Goal: Transaction & Acquisition: Purchase product/service

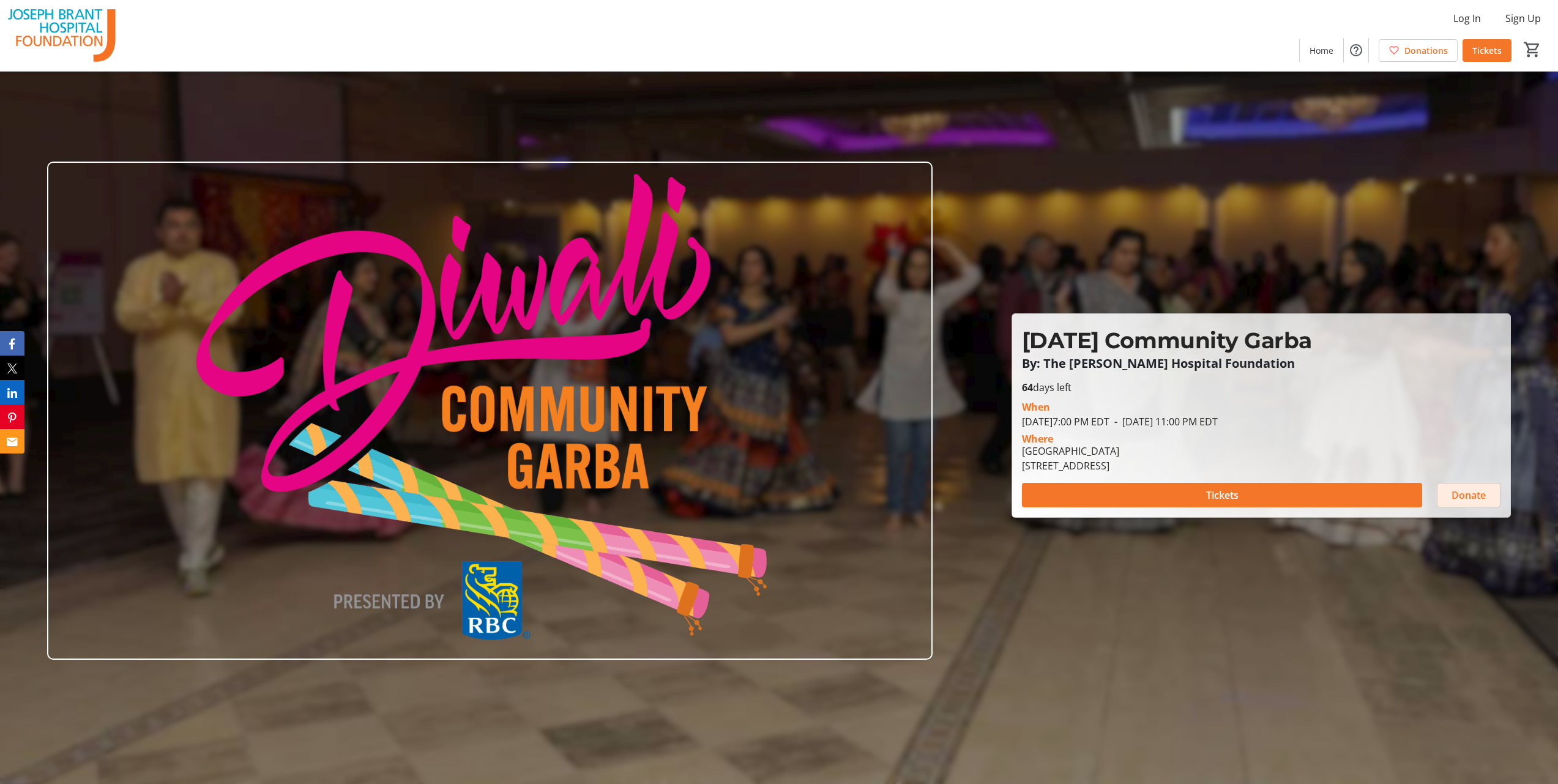
click at [1473, 496] on span "Donate" at bounding box center [1469, 495] width 34 height 15
click at [1197, 500] on span at bounding box center [1222, 495] width 401 height 29
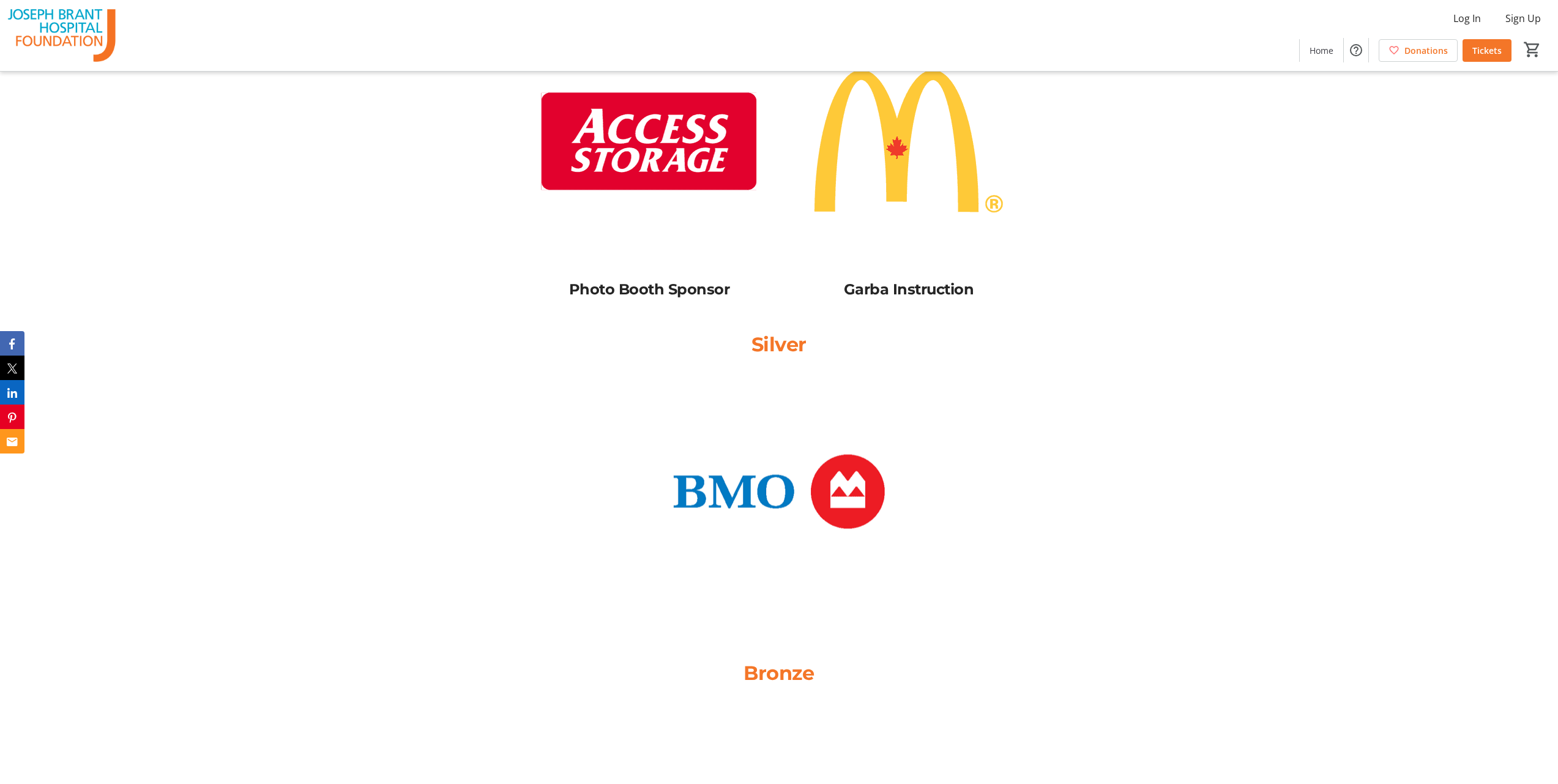
scroll to position [3134, 0]
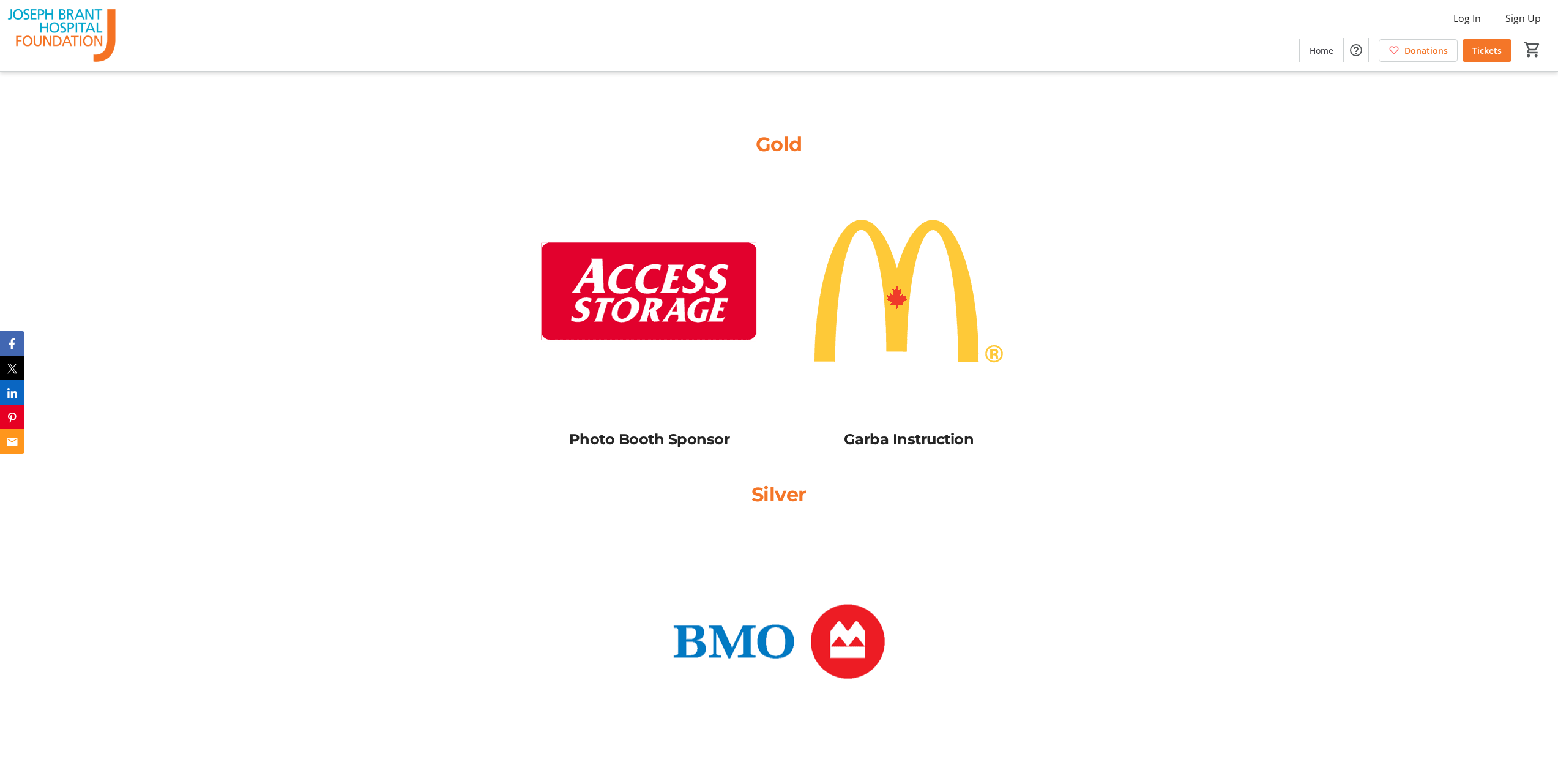
click at [671, 305] on img at bounding box center [649, 292] width 245 height 245
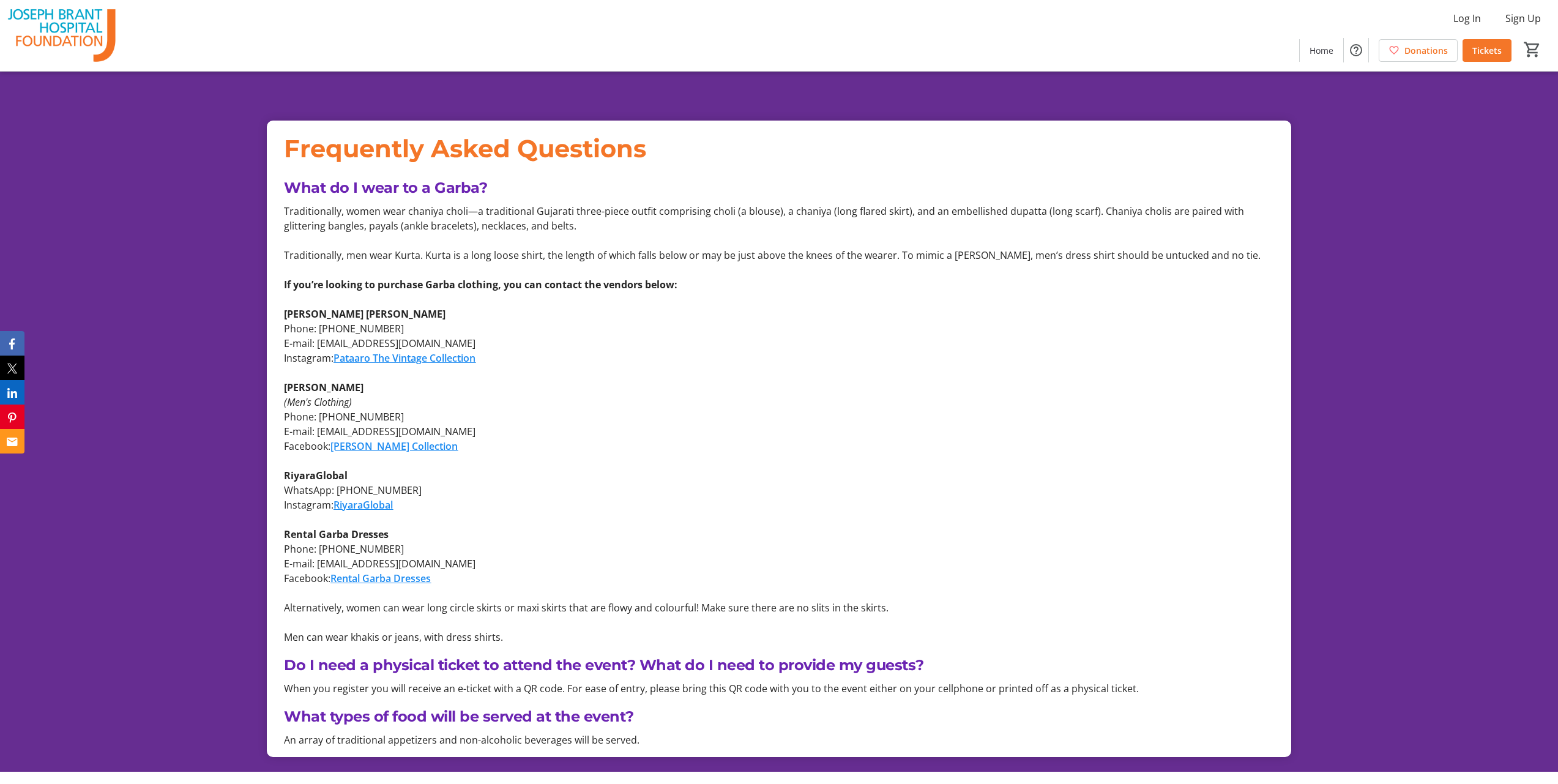
scroll to position [1526, 0]
